Goal: Information Seeking & Learning: Learn about a topic

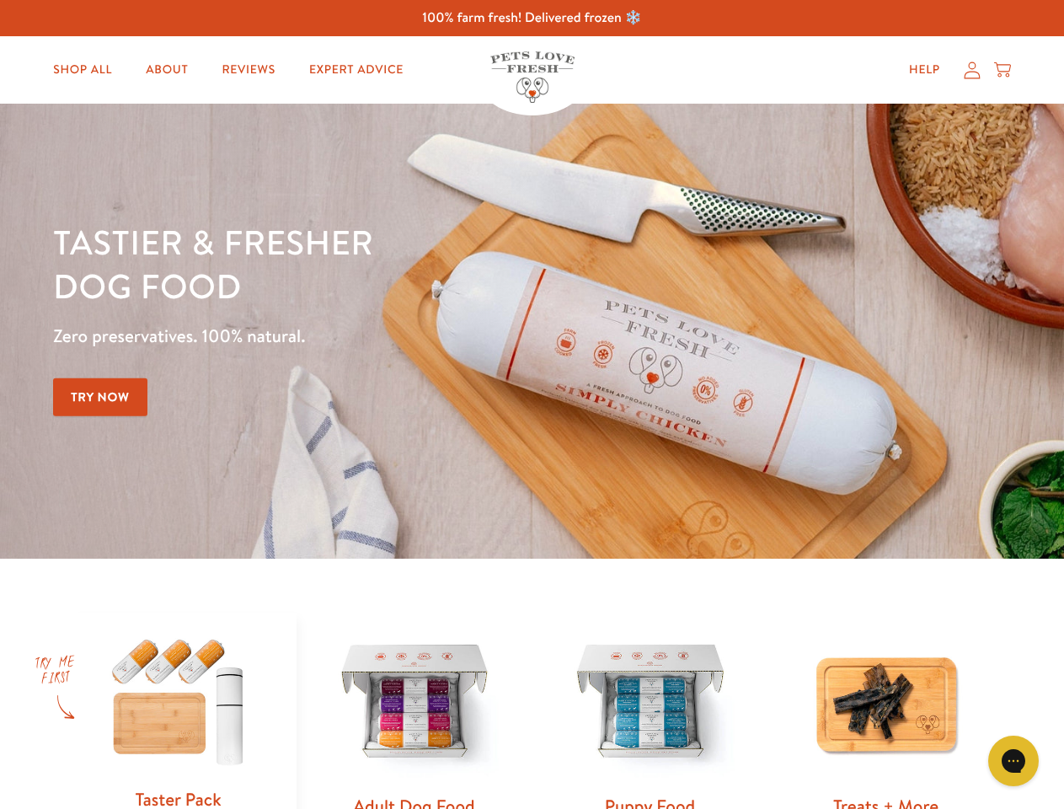
click at [532, 404] on div "Tastier & fresher dog food Zero preservatives. 100% natural. Try Now" at bounding box center [372, 331] width 639 height 222
click at [1014, 761] on icon "Gorgias live chat" at bounding box center [1013, 760] width 16 height 16
